Goal: Check status: Check status

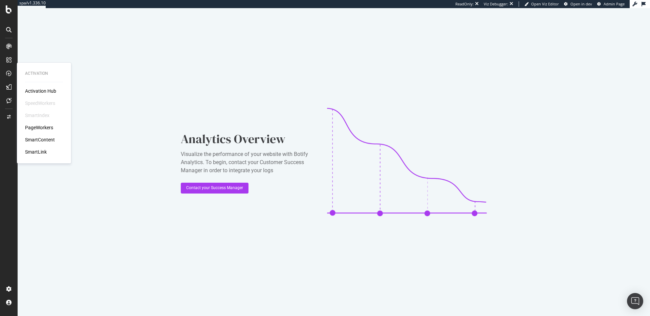
click at [36, 131] on div "PageWorkers" at bounding box center [39, 127] width 28 height 7
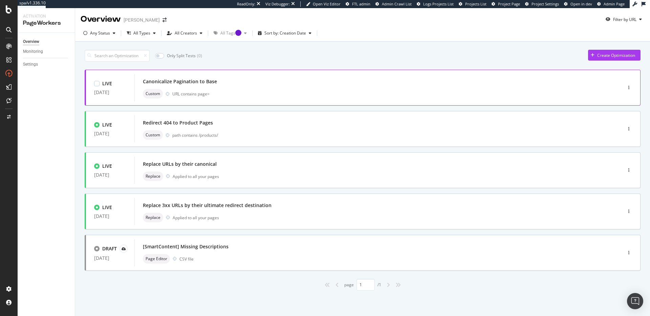
click at [255, 84] on div "Canonicalize Pagination to Base" at bounding box center [368, 81] width 450 height 9
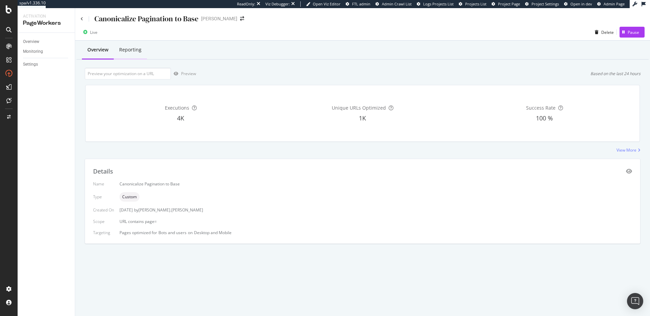
click at [140, 49] on div "Reporting" at bounding box center [130, 49] width 22 height 7
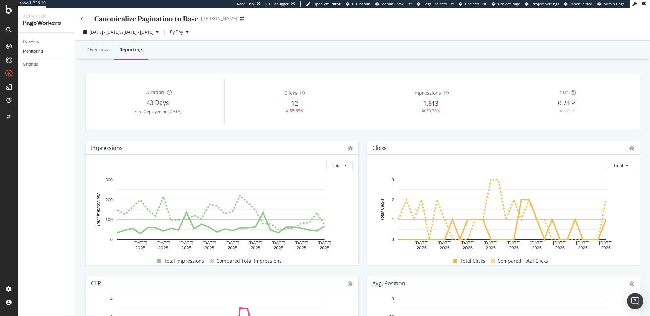
click at [43, 50] on link "Monitoring" at bounding box center [46, 51] width 47 height 7
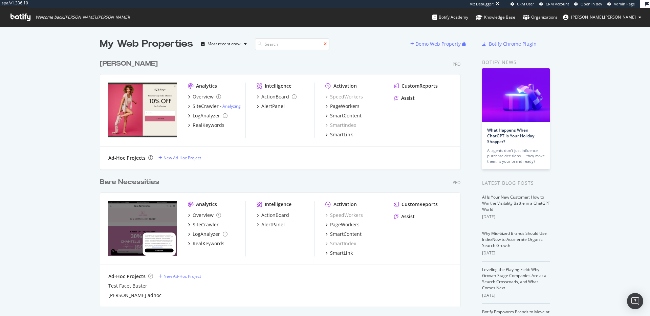
scroll to position [311, 640]
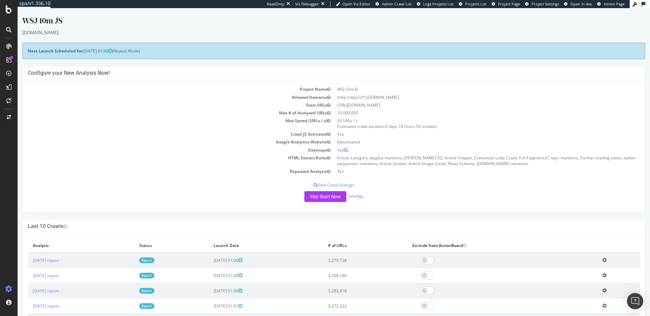
scroll to position [101, 0]
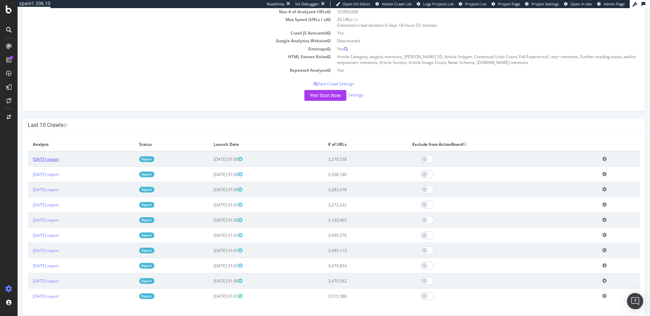
click at [59, 156] on link "2025 Aug. 16th report" at bounding box center [46, 159] width 26 height 6
